Goal: Information Seeking & Learning: Learn about a topic

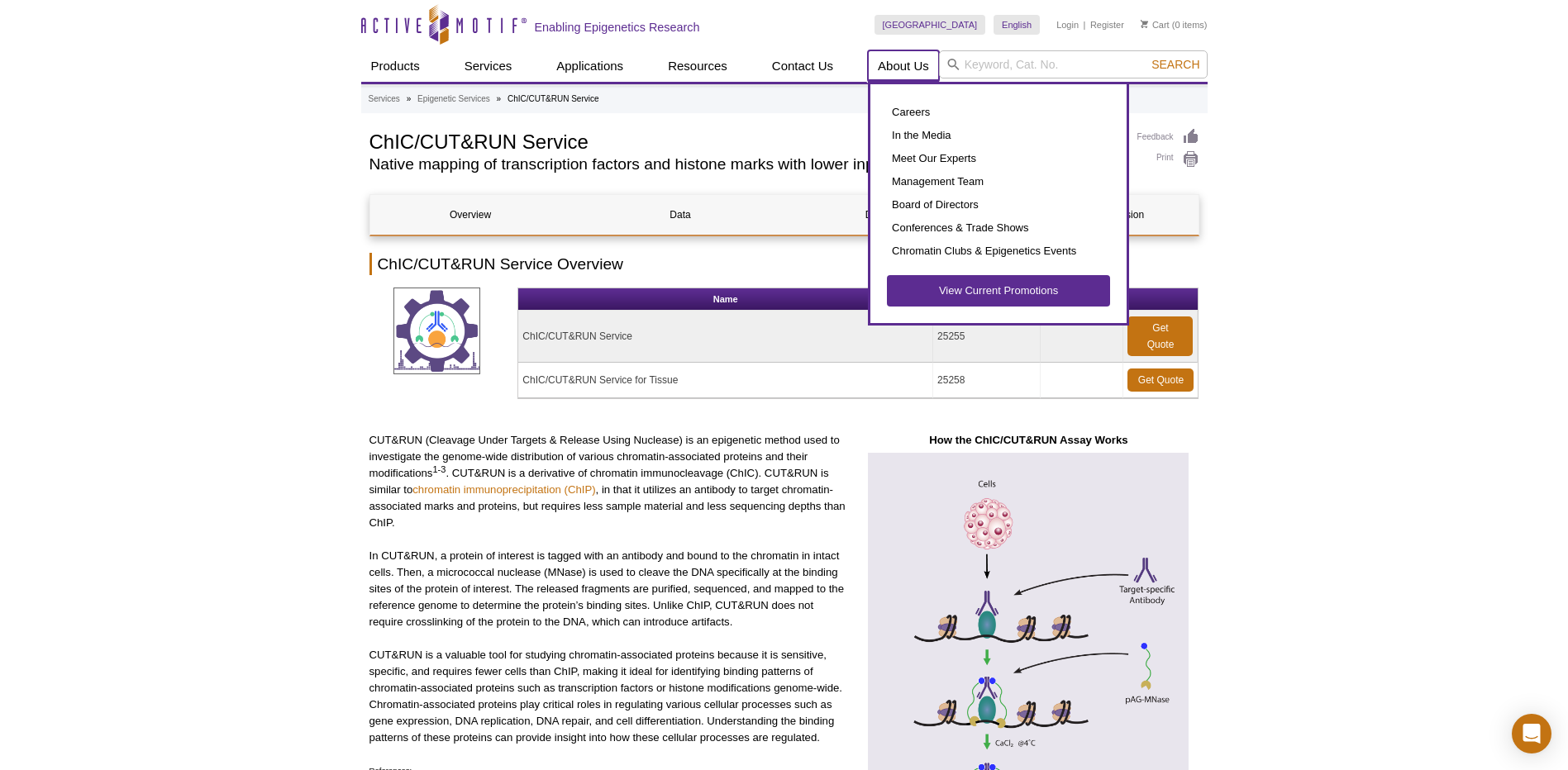
click at [913, 73] on link "About Us" at bounding box center [904, 66] width 71 height 31
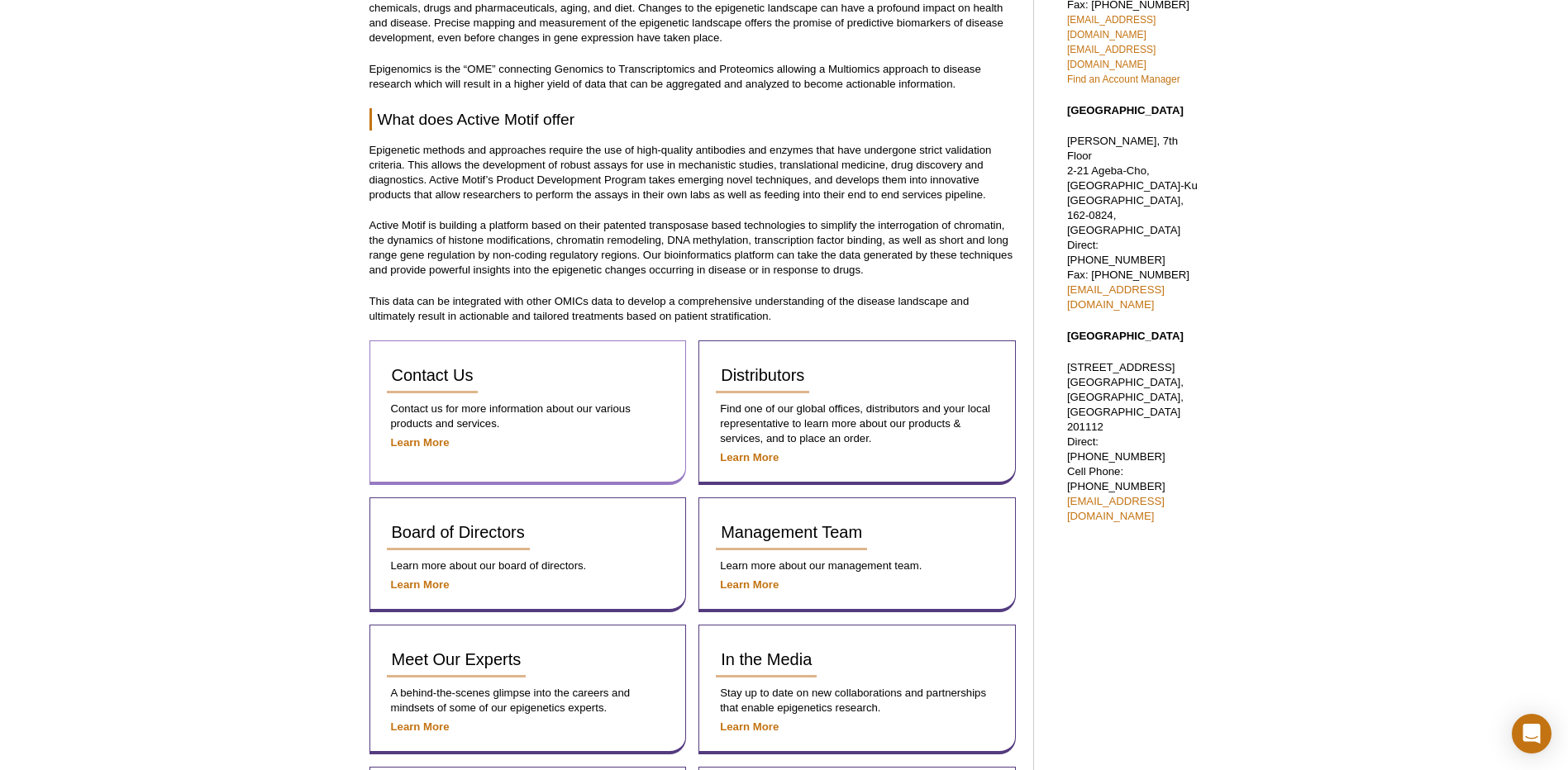
scroll to position [526, 0]
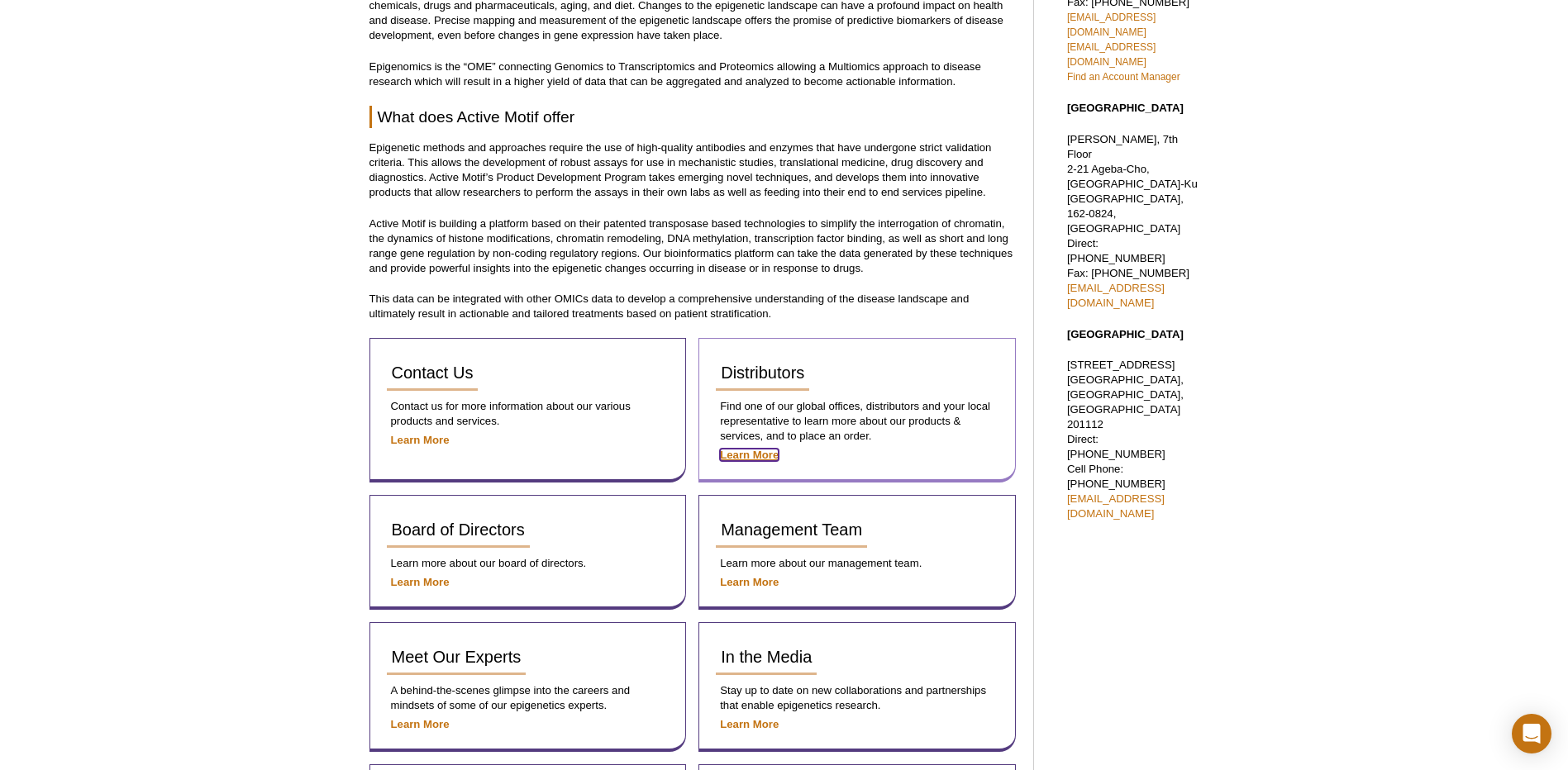
click at [732, 450] on strong "Learn More" at bounding box center [749, 455] width 59 height 13
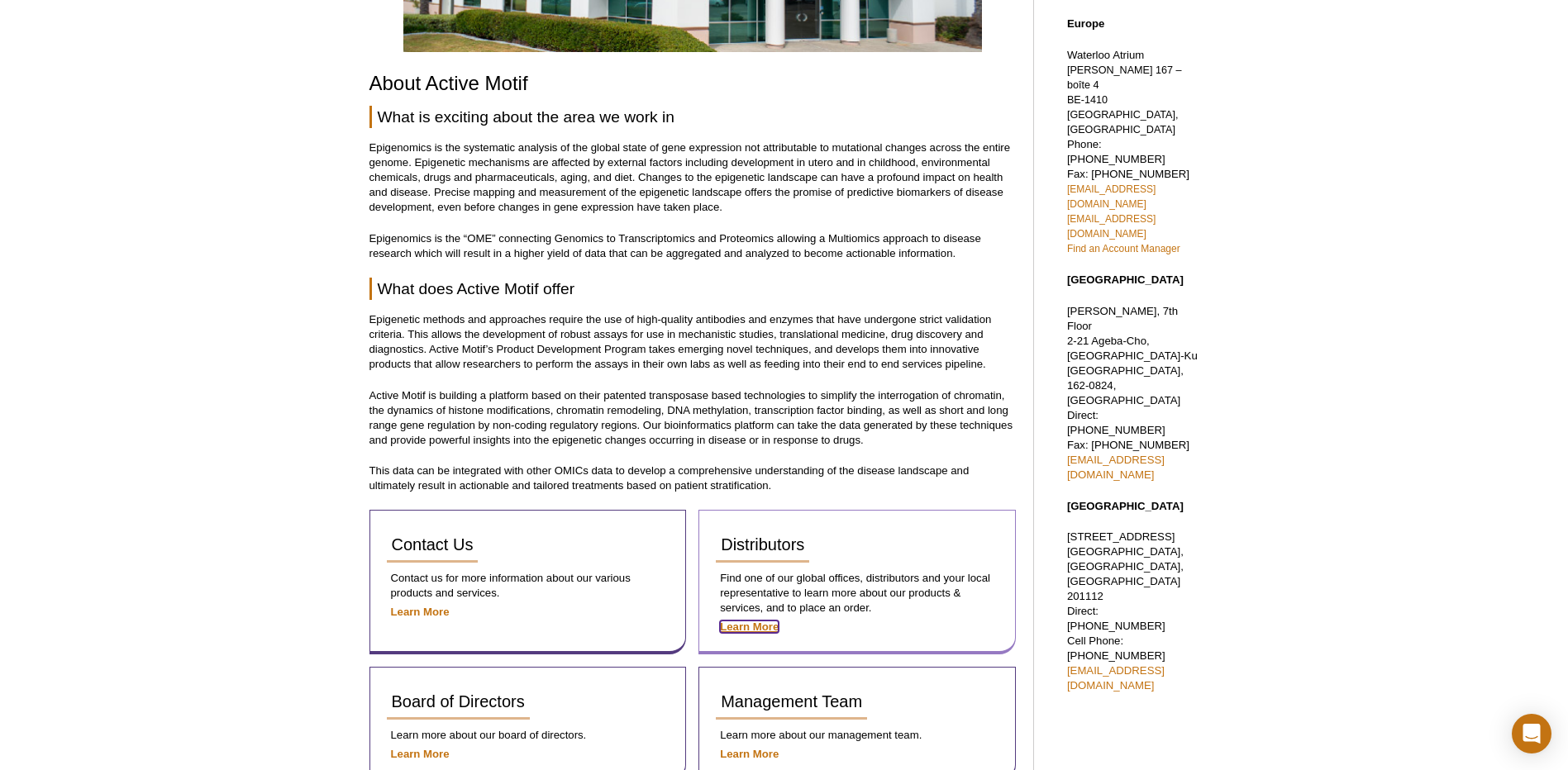
scroll to position [353, 0]
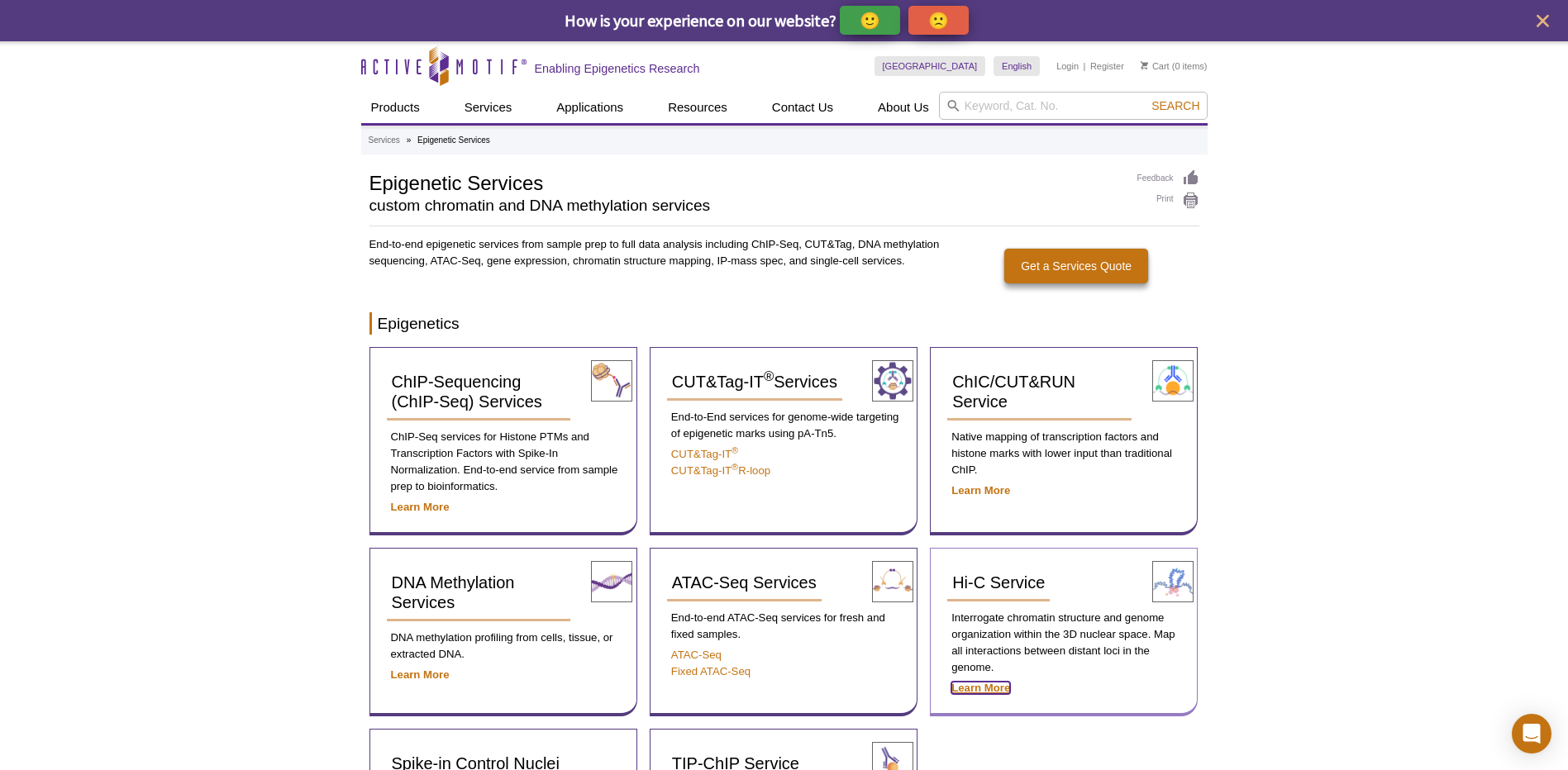
click at [966, 692] on strong "Learn More" at bounding box center [981, 688] width 59 height 13
click at [995, 488] on strong "Learn More" at bounding box center [981, 490] width 59 height 13
click at [997, 487] on strong "Learn More" at bounding box center [981, 490] width 59 height 13
click at [1540, 22] on icon "close" at bounding box center [1543, 21] width 13 height 13
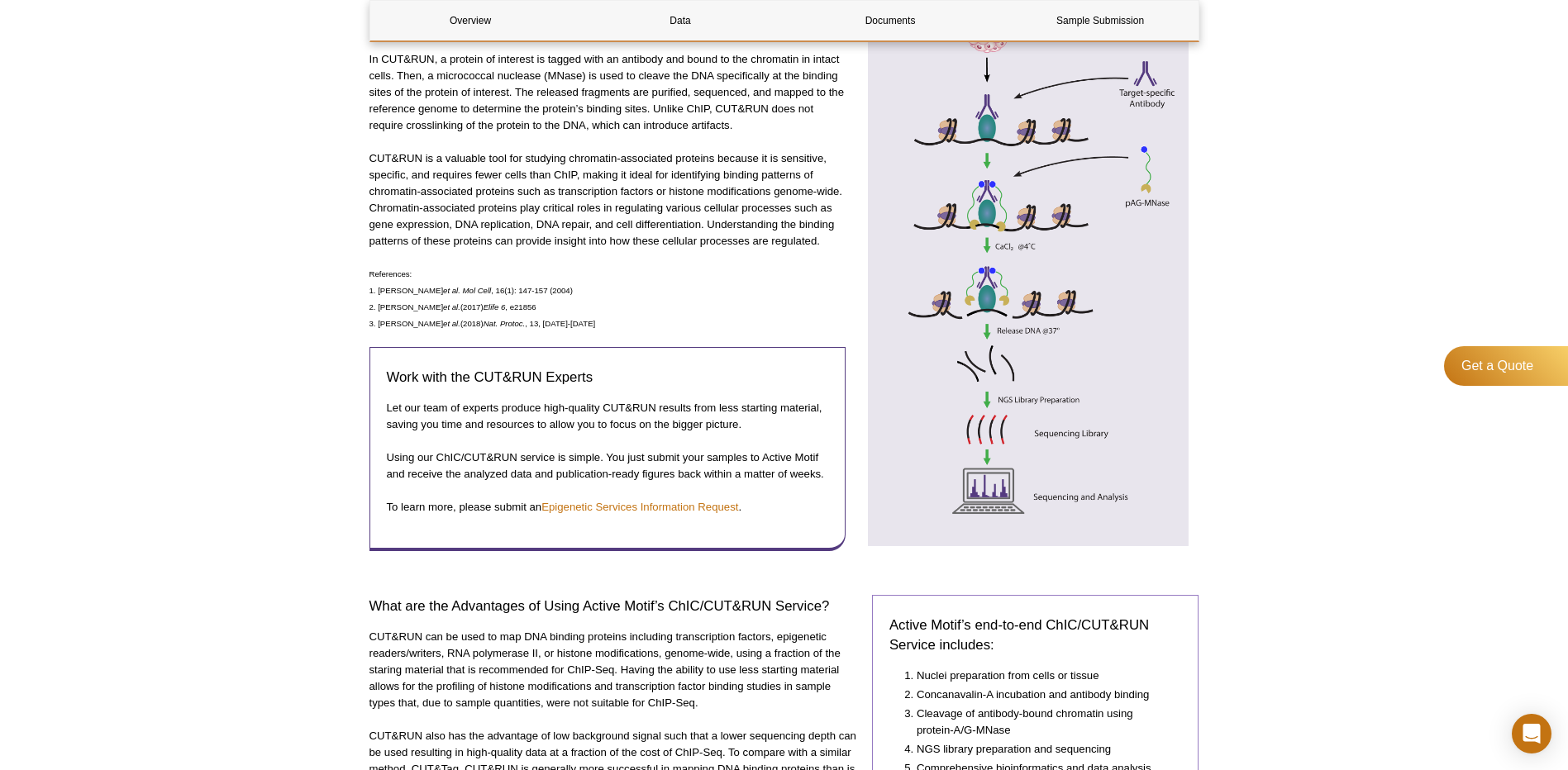
click at [1060, 690] on li "Concanavalin-A incubation and antibody binding" at bounding box center [1041, 695] width 249 height 16
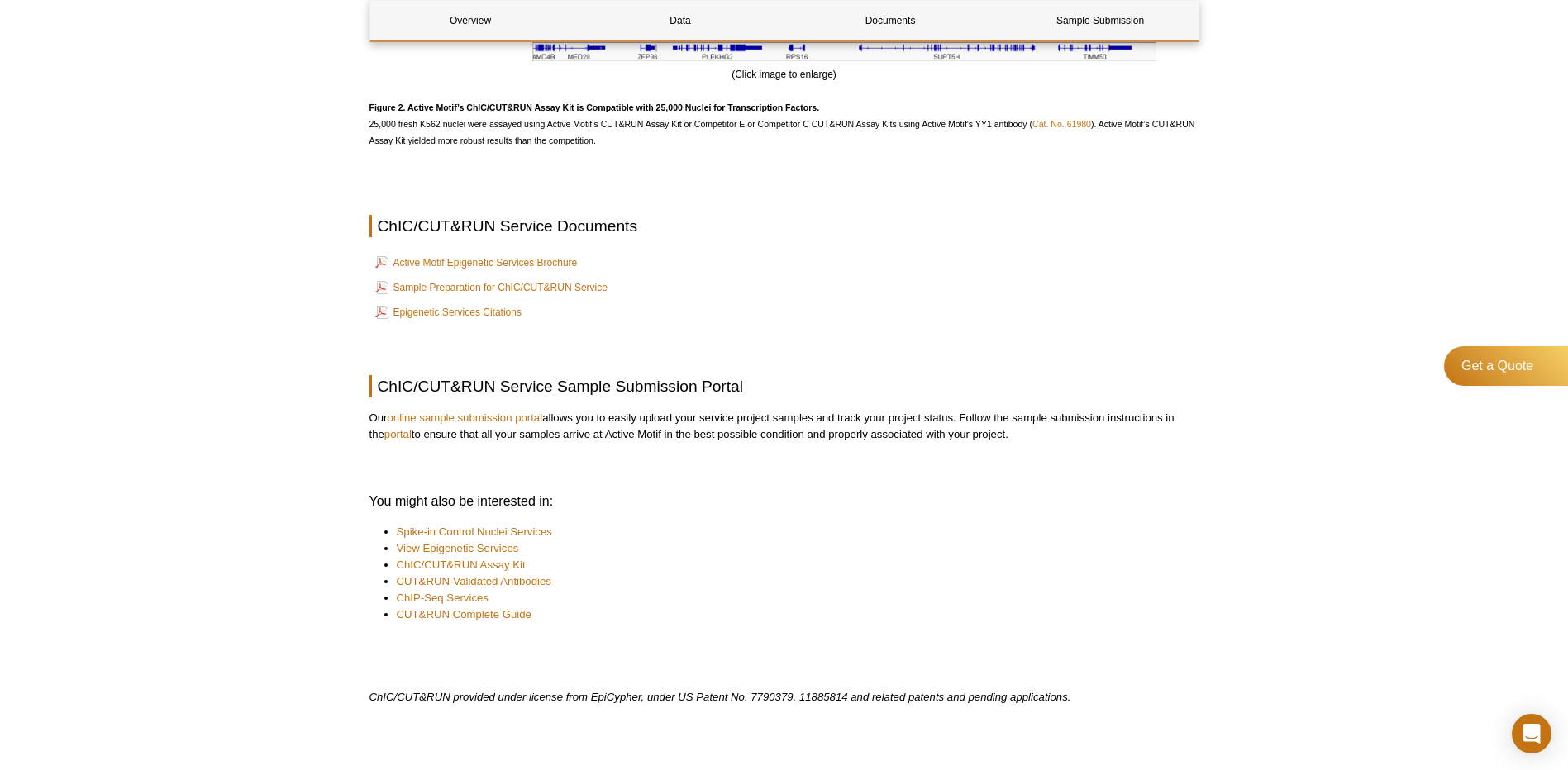
scroll to position [2215, 0]
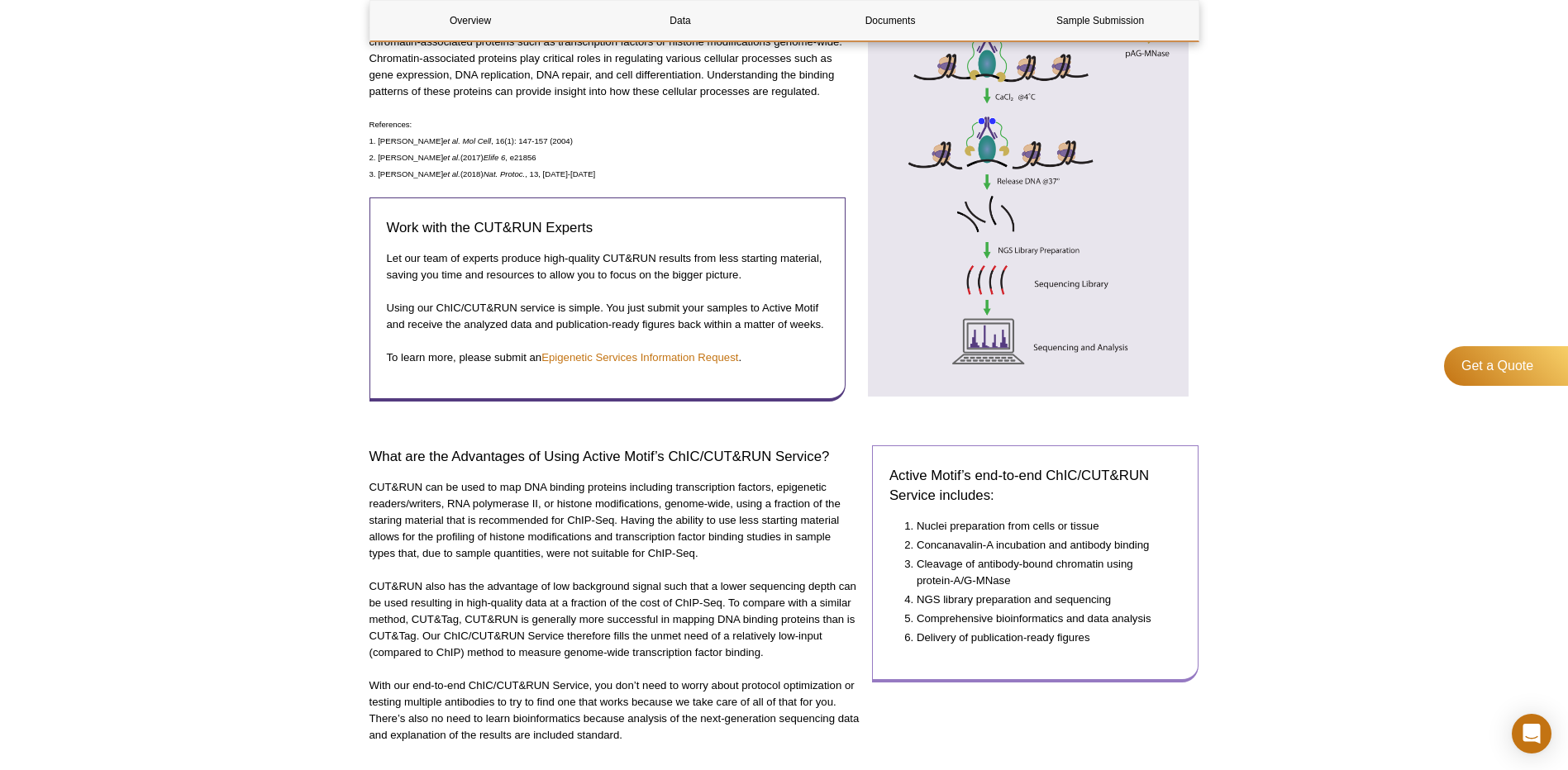
click at [993, 596] on li "NGS library preparation and sequencing" at bounding box center [1041, 600] width 249 height 16
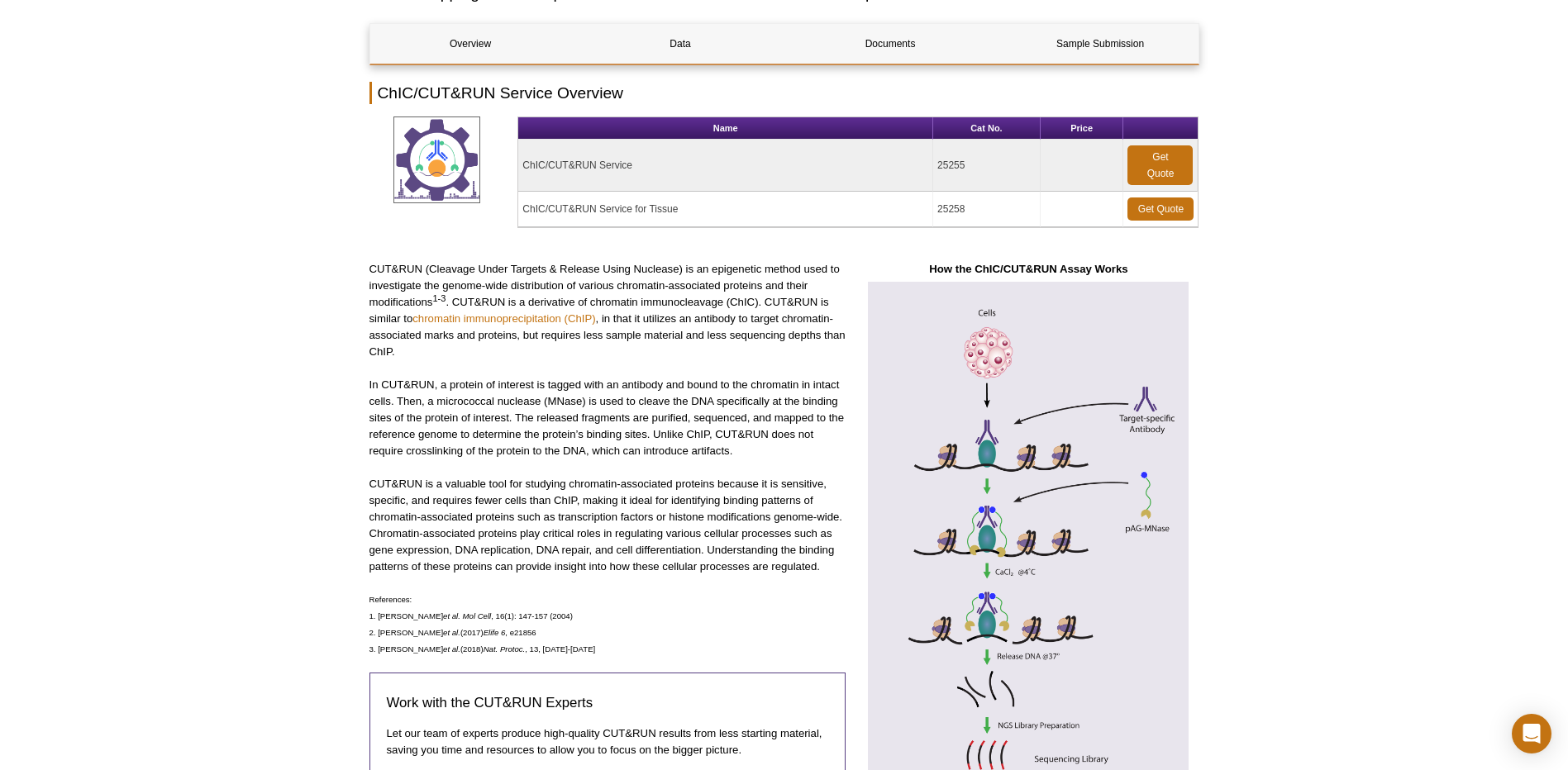
scroll to position [0, 0]
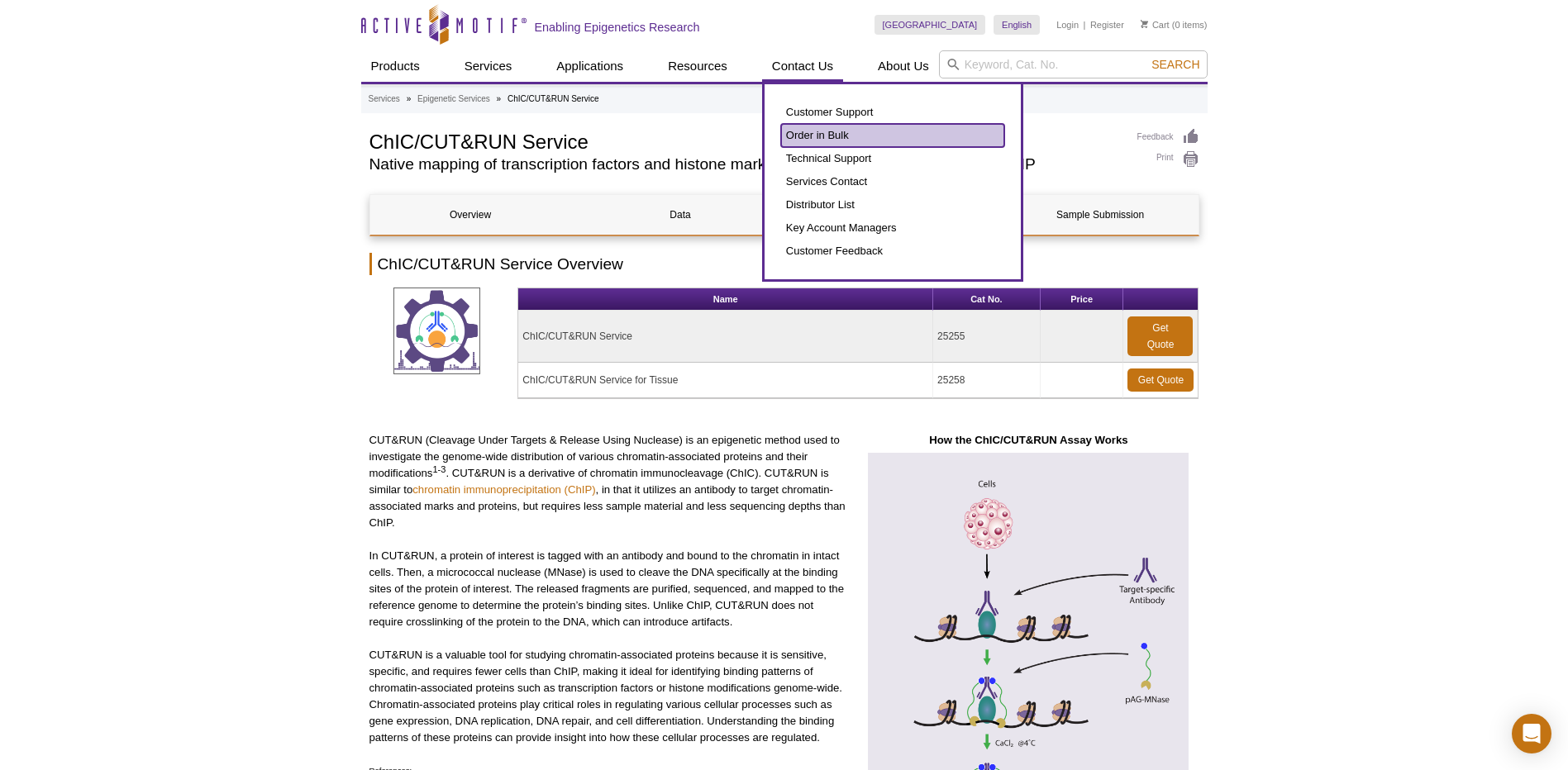
click at [821, 134] on link "Order in Bulk" at bounding box center [893, 135] width 223 height 23
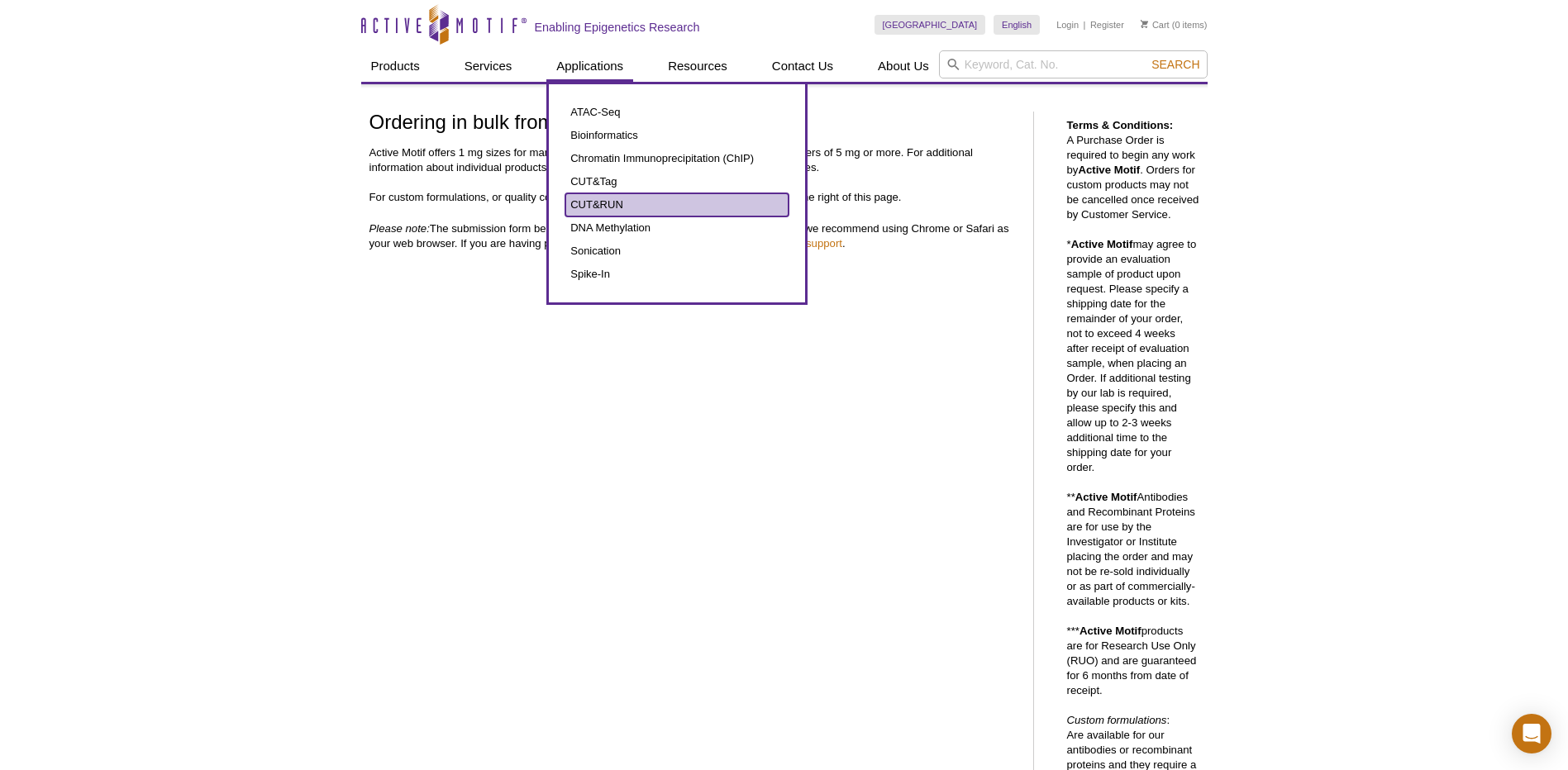
click at [597, 198] on link "CUT&RUN" at bounding box center [677, 204] width 223 height 23
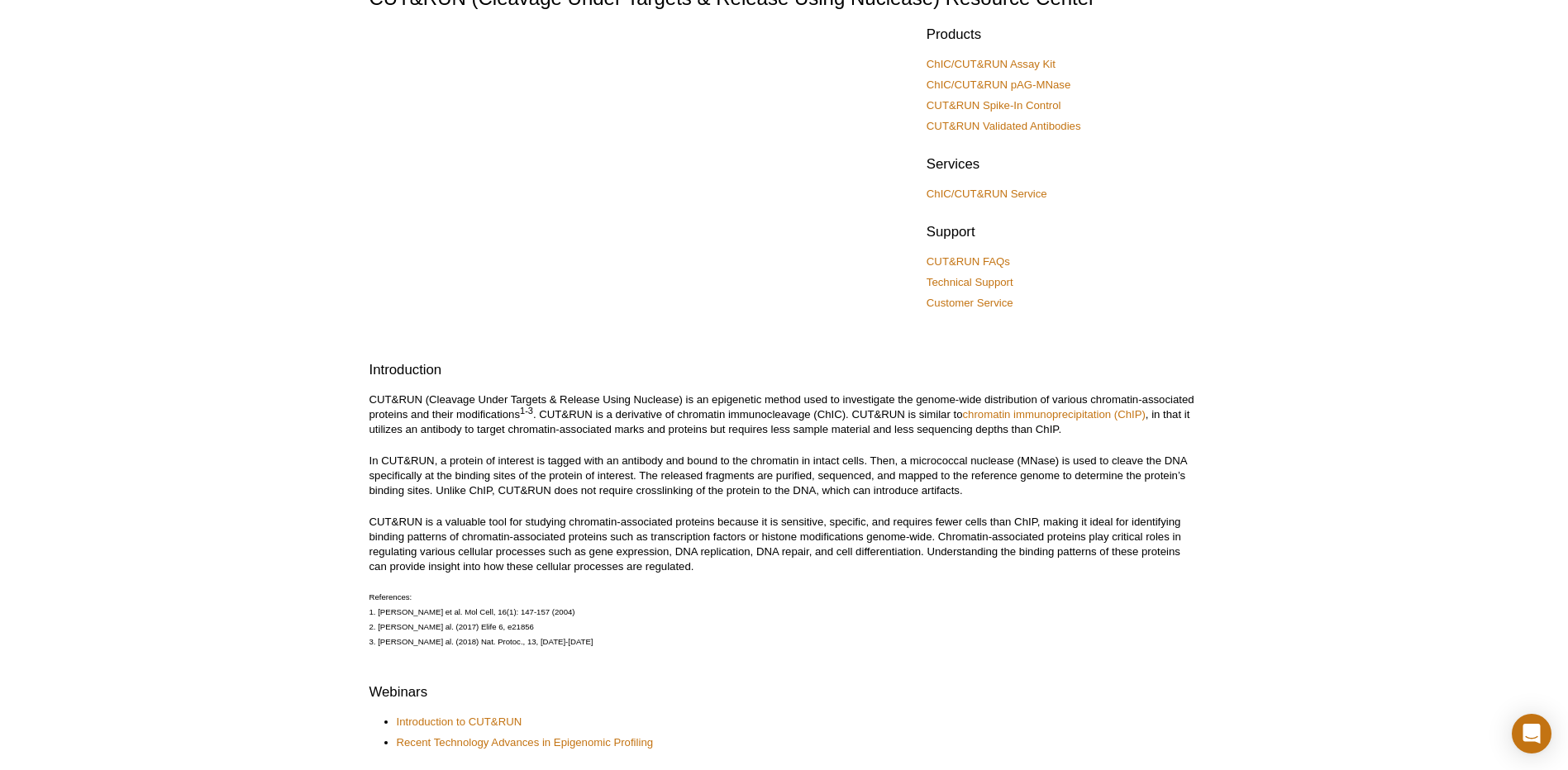
scroll to position [82, 0]
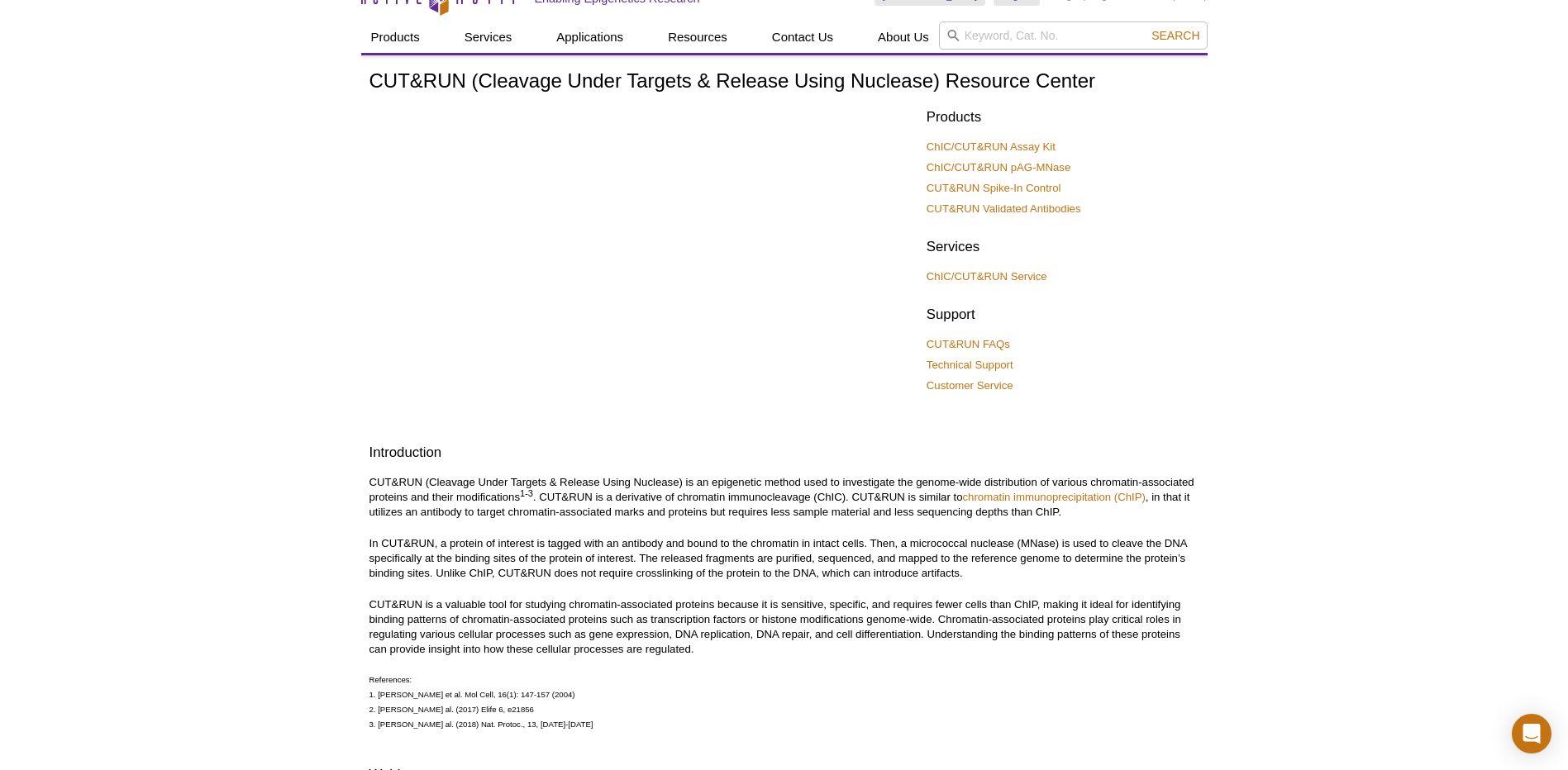
scroll to position [0, 0]
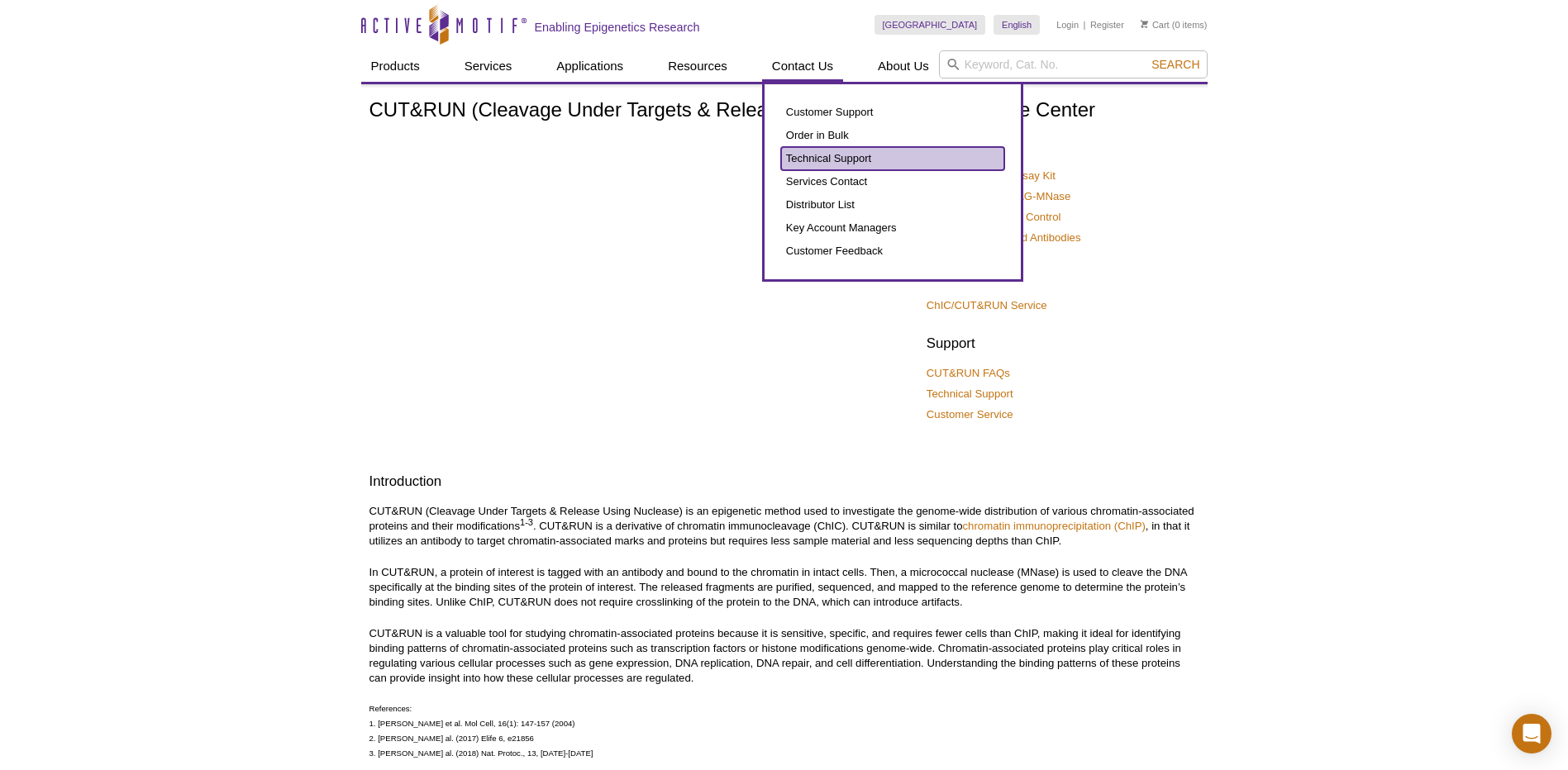
click at [811, 161] on link "Technical Support" at bounding box center [893, 158] width 223 height 23
click at [842, 166] on link "Technical Support" at bounding box center [893, 158] width 223 height 23
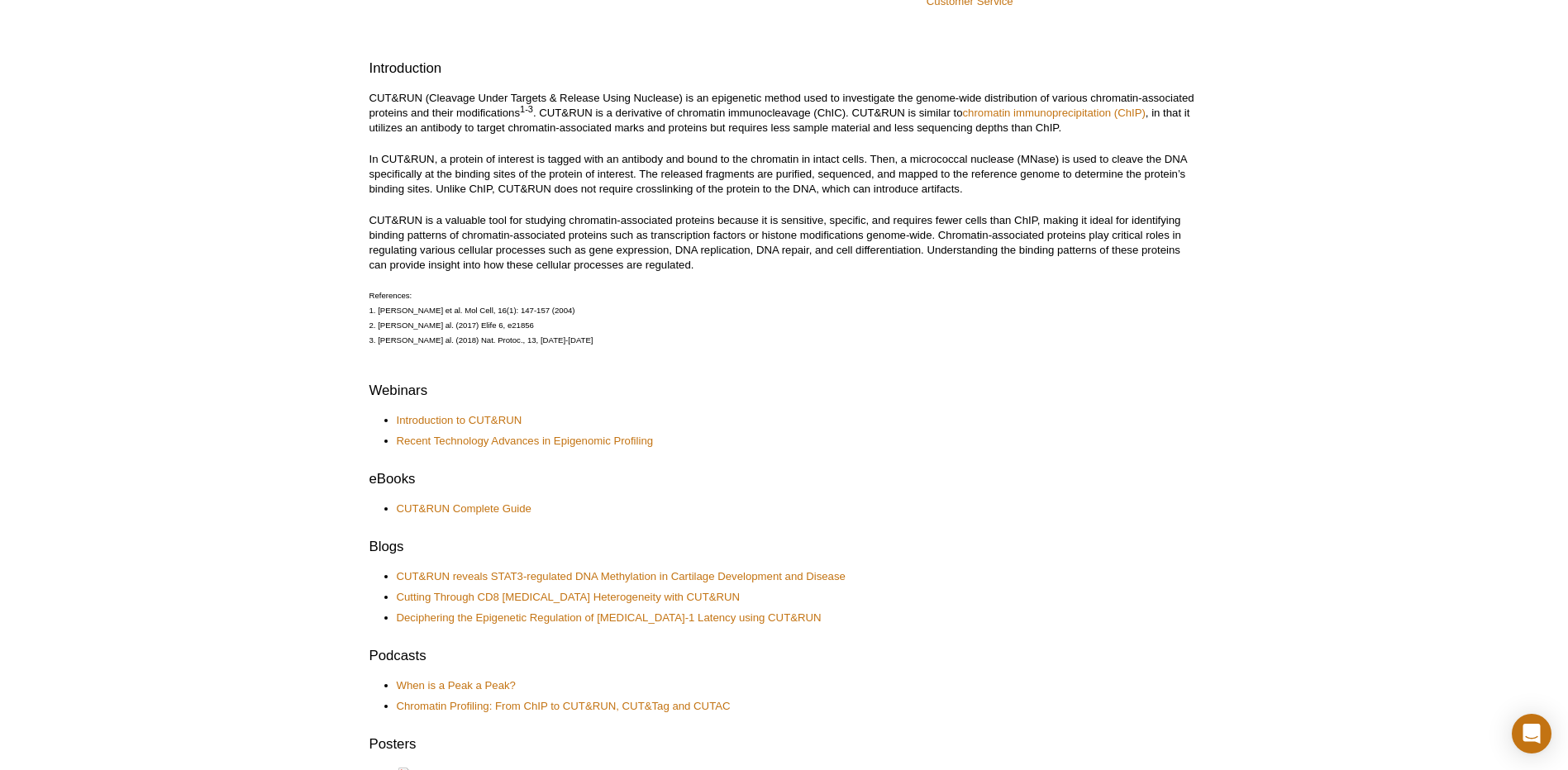
scroll to position [489, 0]
